Goal: Task Accomplishment & Management: Complete application form

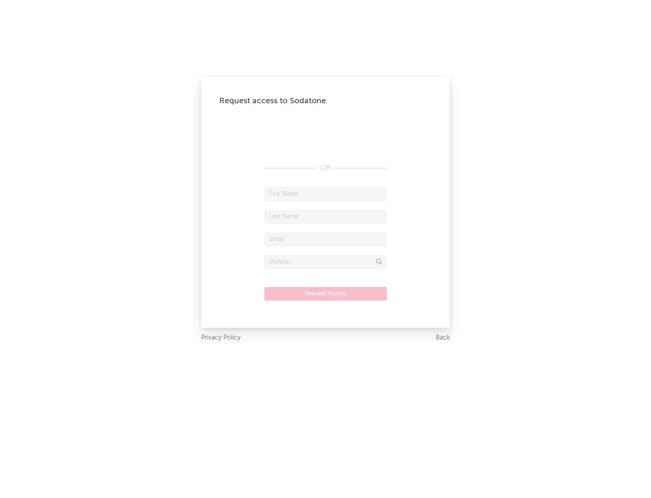
click at [326, 194] on input "text" at bounding box center [326, 194] width 122 height 14
type input "[PERSON_NAME]"
click at [326, 216] on input "text" at bounding box center [326, 217] width 122 height 14
type input "[PERSON_NAME]"
click at [326, 239] on input "text" at bounding box center [326, 240] width 122 height 14
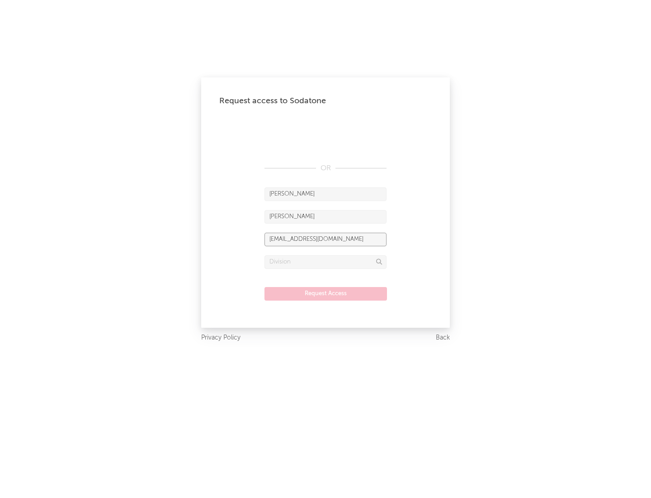
type input "[EMAIL_ADDRESS][DOMAIN_NAME]"
click at [326, 261] on input "text" at bounding box center [326, 262] width 122 height 14
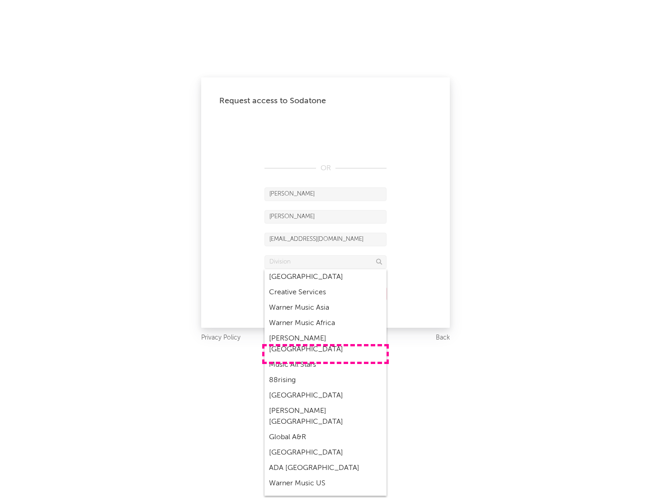
click at [326, 357] on div "Music All Stars" at bounding box center [326, 364] width 122 height 15
type input "Music All Stars"
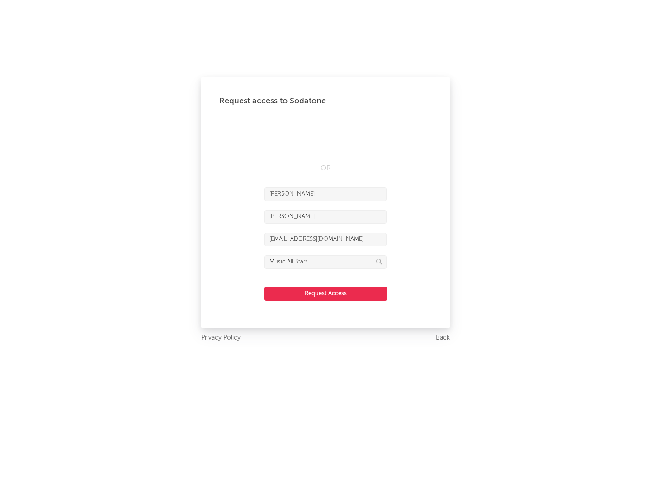
click at [326, 293] on button "Request Access" at bounding box center [326, 294] width 123 height 14
